Goal: Find specific page/section: Find specific page/section

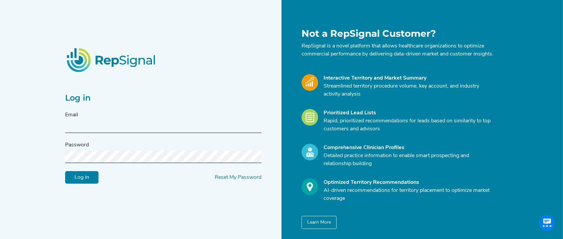
type input "[EMAIL_ADDRESS][DOMAIN_NAME]"
click at [73, 194] on div "Log in Email [EMAIL_ADDRESS][DOMAIN_NAME] Password Log in Reset My Password" at bounding box center [171, 128] width 221 height 201
click at [86, 180] on input "Log in" at bounding box center [81, 177] width 33 height 13
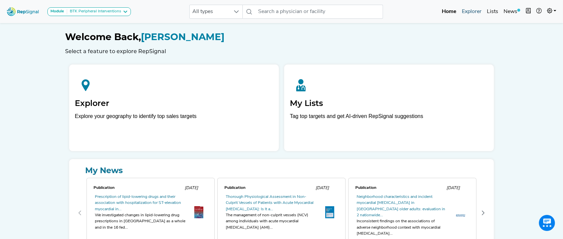
click at [463, 9] on link "Explorer" at bounding box center [472, 11] width 25 height 13
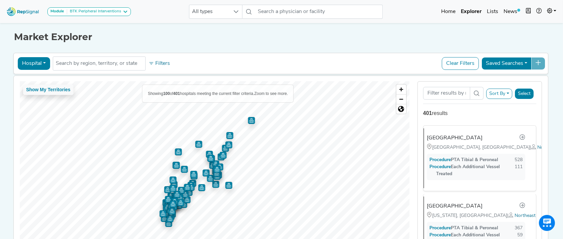
scroll to position [1, 0]
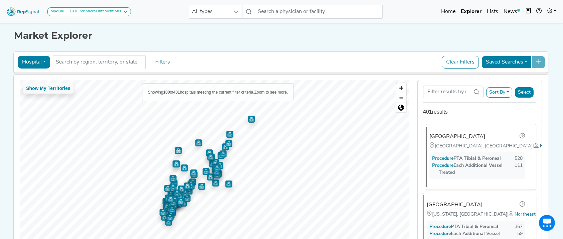
click at [540, 149] on span "Northeast" at bounding box center [550, 146] width 21 height 5
